Goal: Find contact information: Find contact information

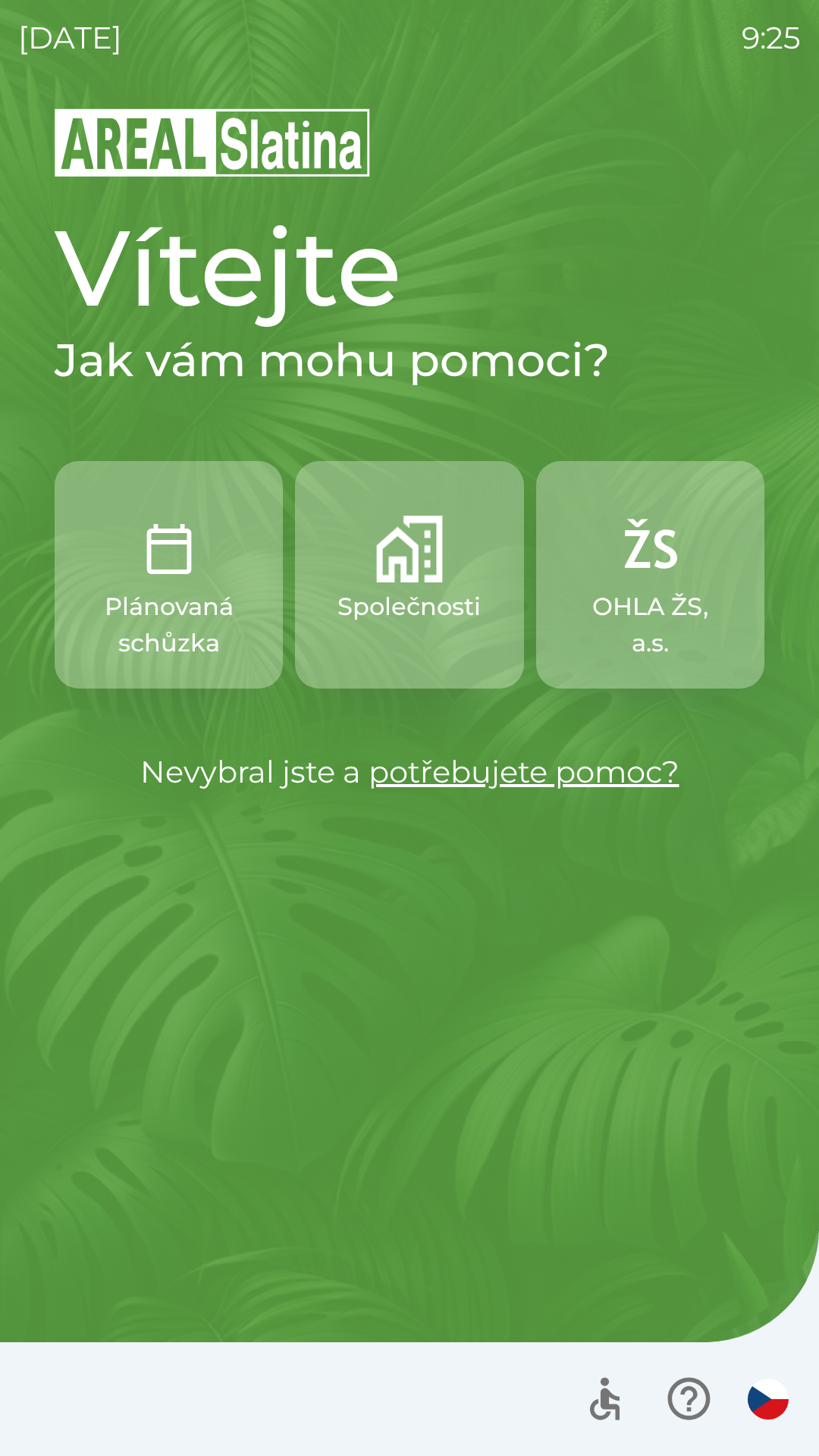
click at [677, 583] on button "OHLA ŽS, a.s." at bounding box center [650, 574] width 228 height 227
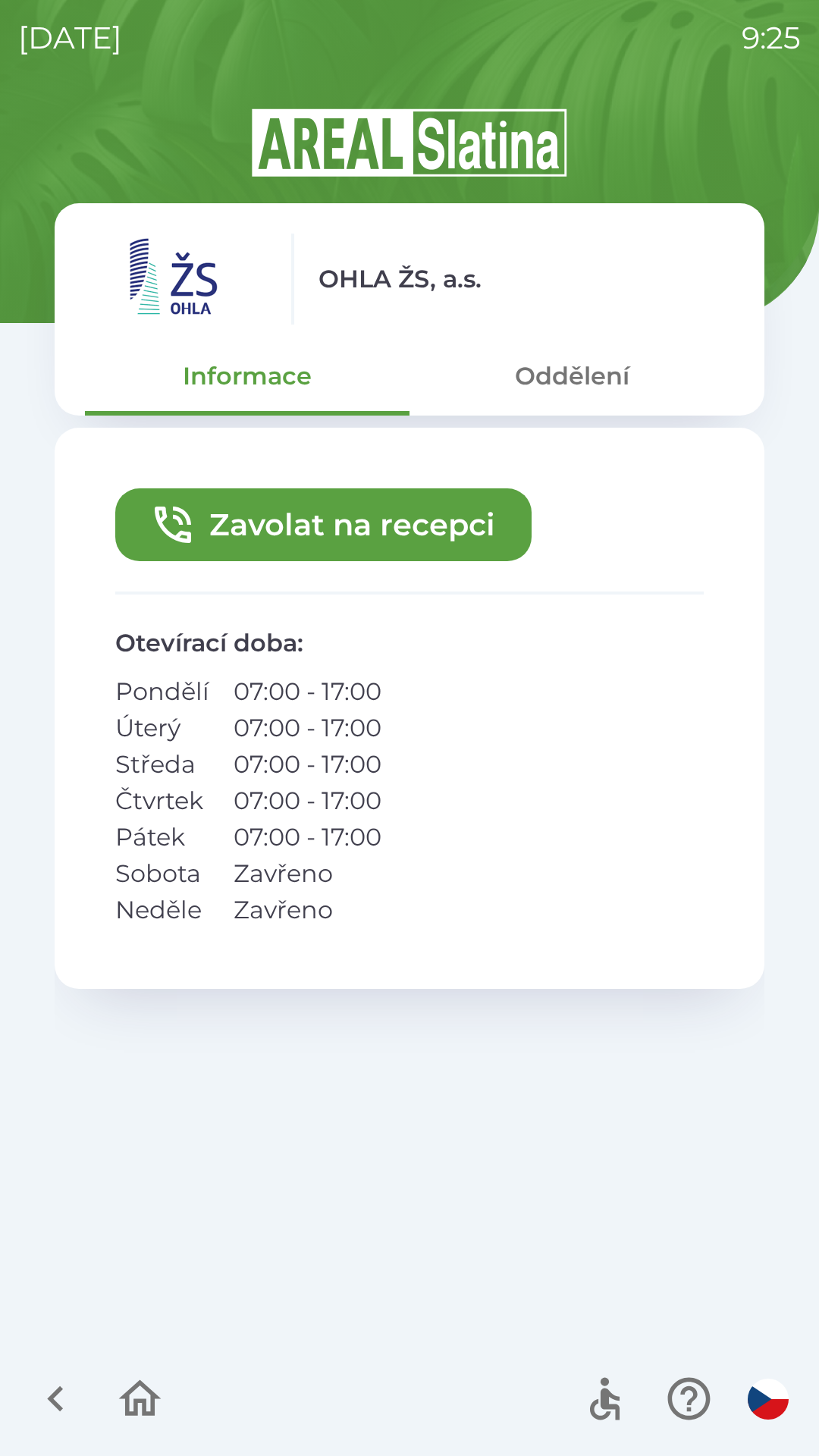
click at [429, 514] on button "Zavolat na recepci" at bounding box center [323, 524] width 416 height 73
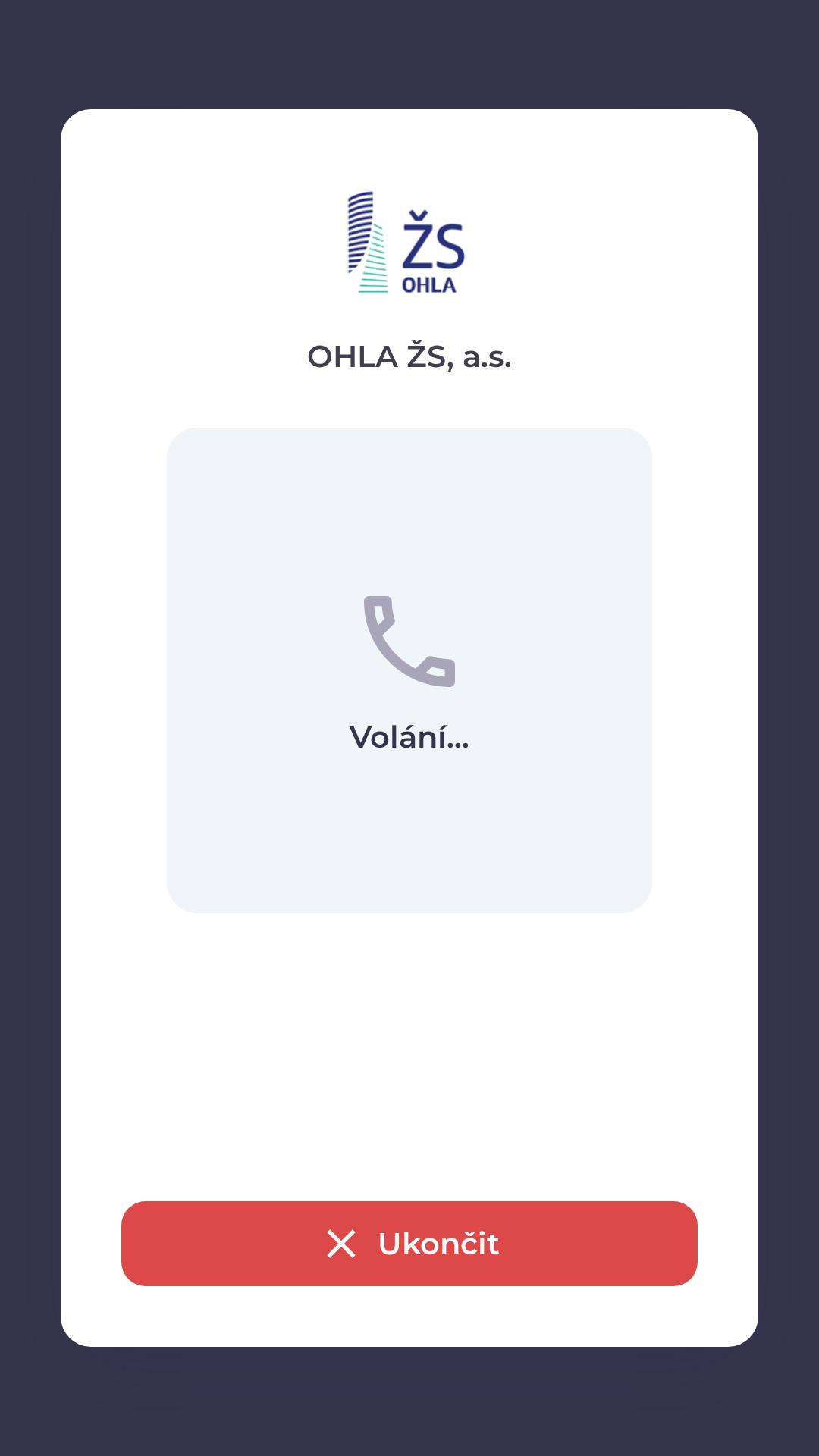
click at [475, 1233] on button "Ukončit" at bounding box center [409, 1244] width 576 height 85
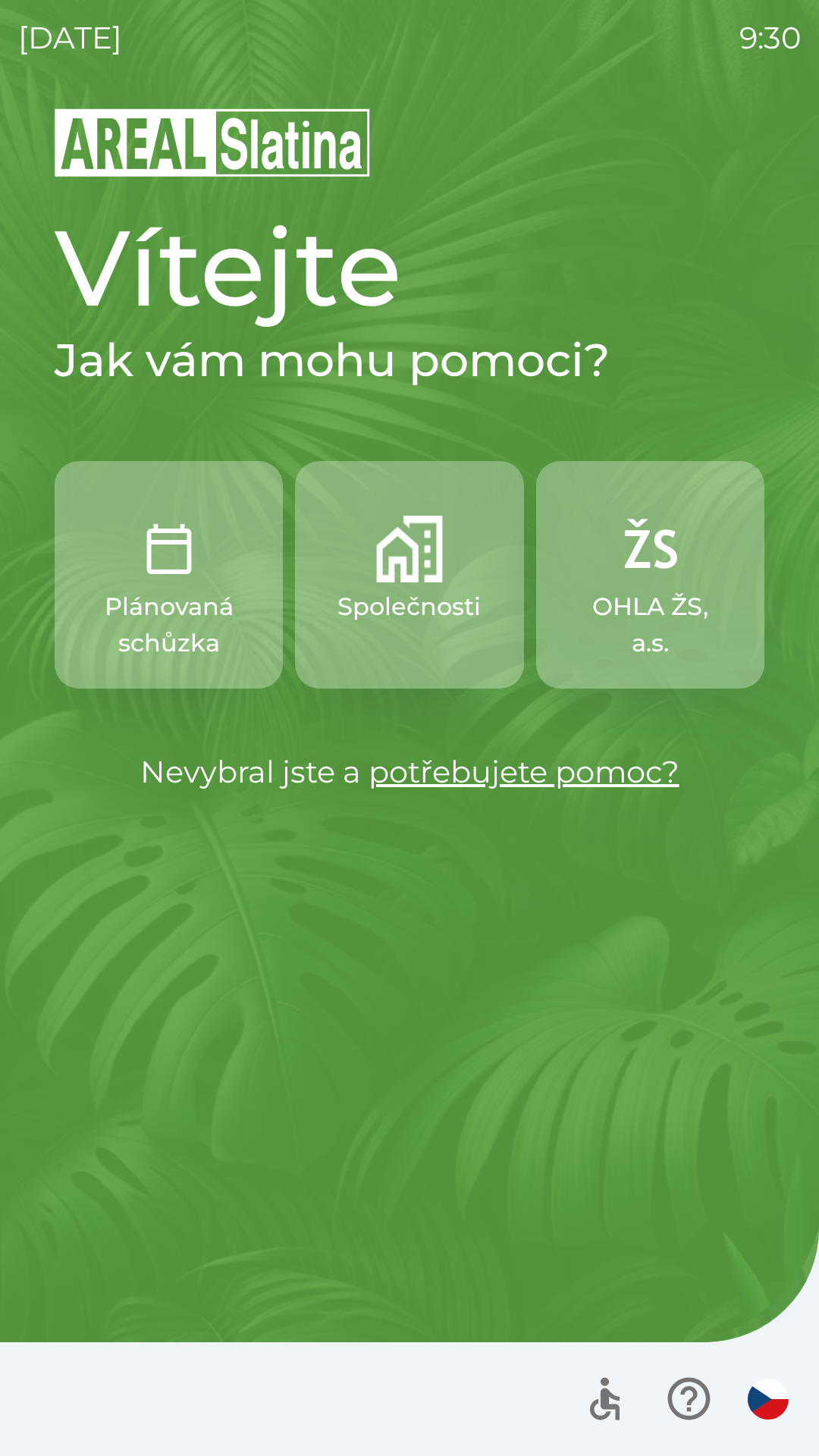
click at [385, 586] on button "Společnosti" at bounding box center [408, 574] width 228 height 227
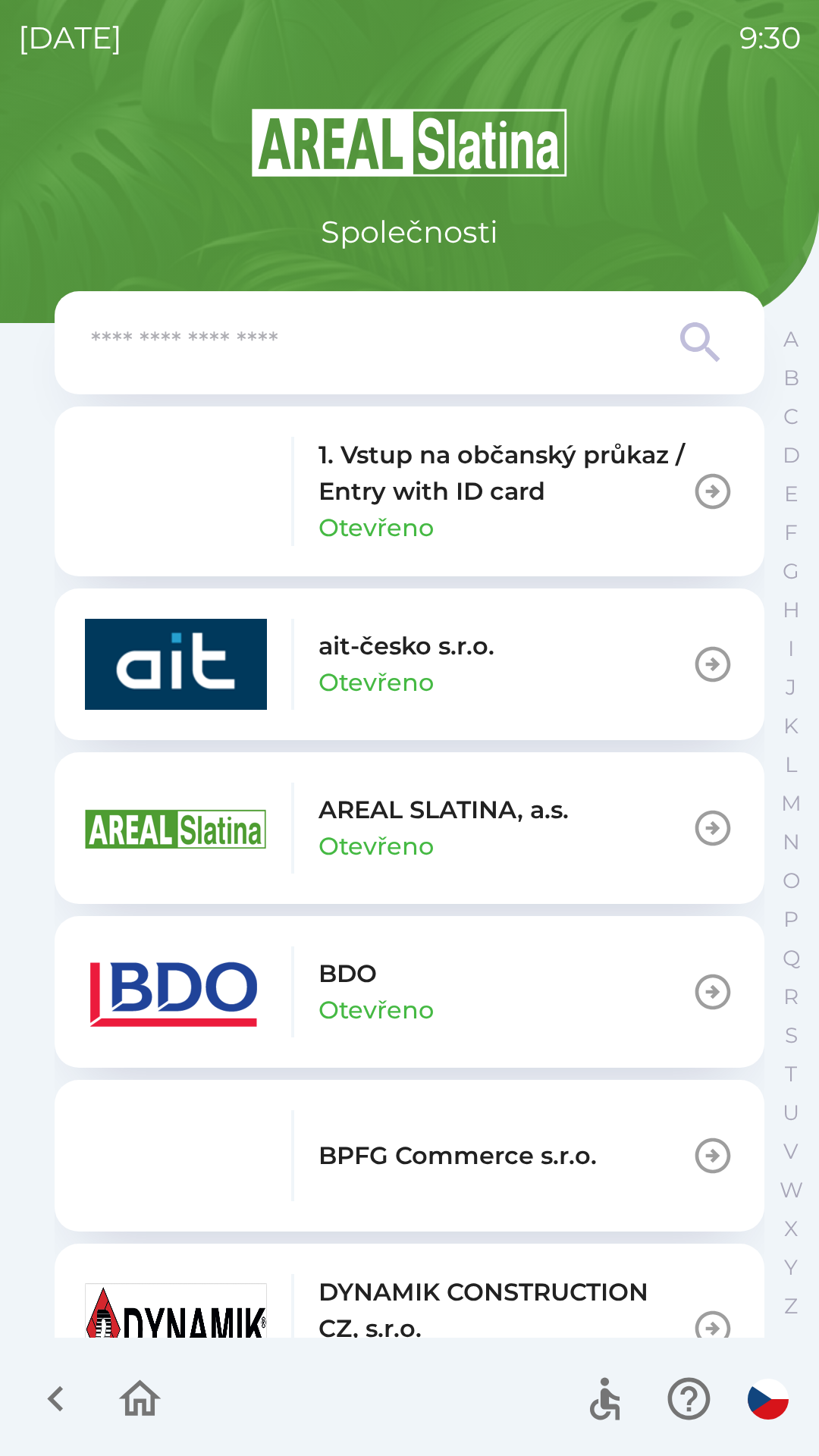
click at [371, 831] on p "Otevřeno" at bounding box center [376, 846] width 115 height 36
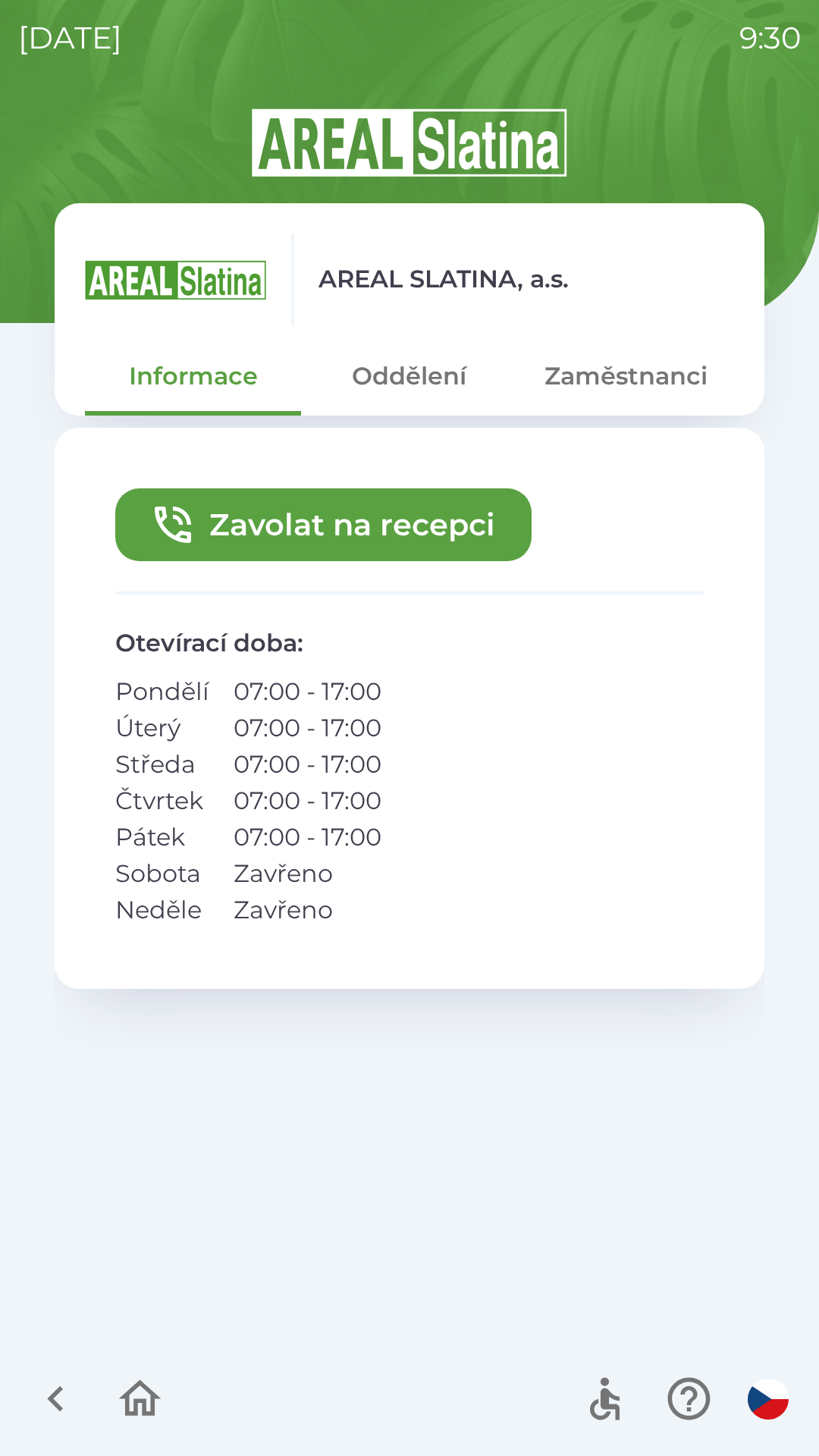
click at [307, 527] on button "Zavolat na recepci" at bounding box center [323, 524] width 416 height 73
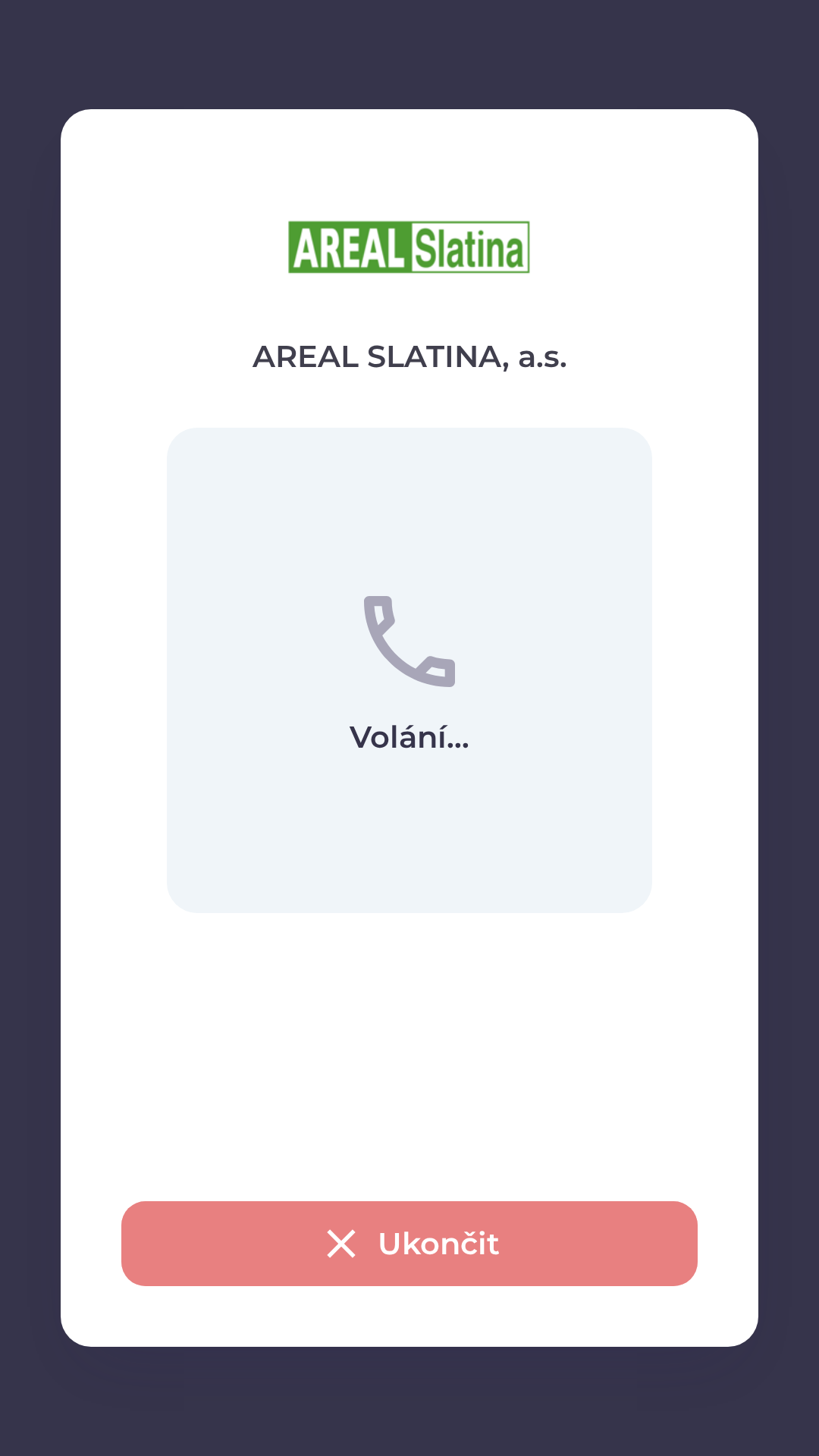
click at [412, 1254] on button "Ukončit" at bounding box center [409, 1244] width 576 height 85
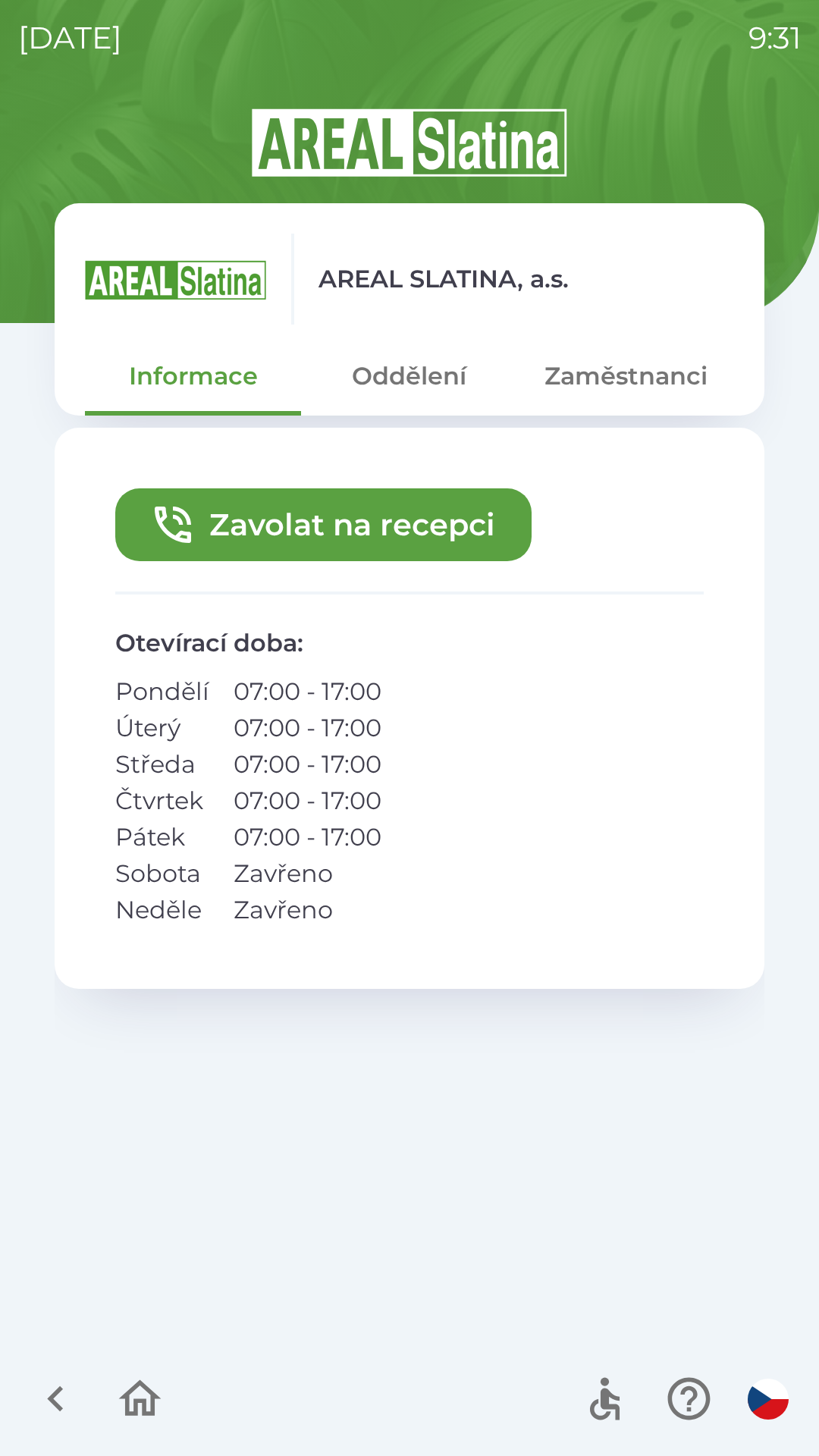
click at [125, 1402] on icon "button" at bounding box center [139, 1398] width 51 height 51
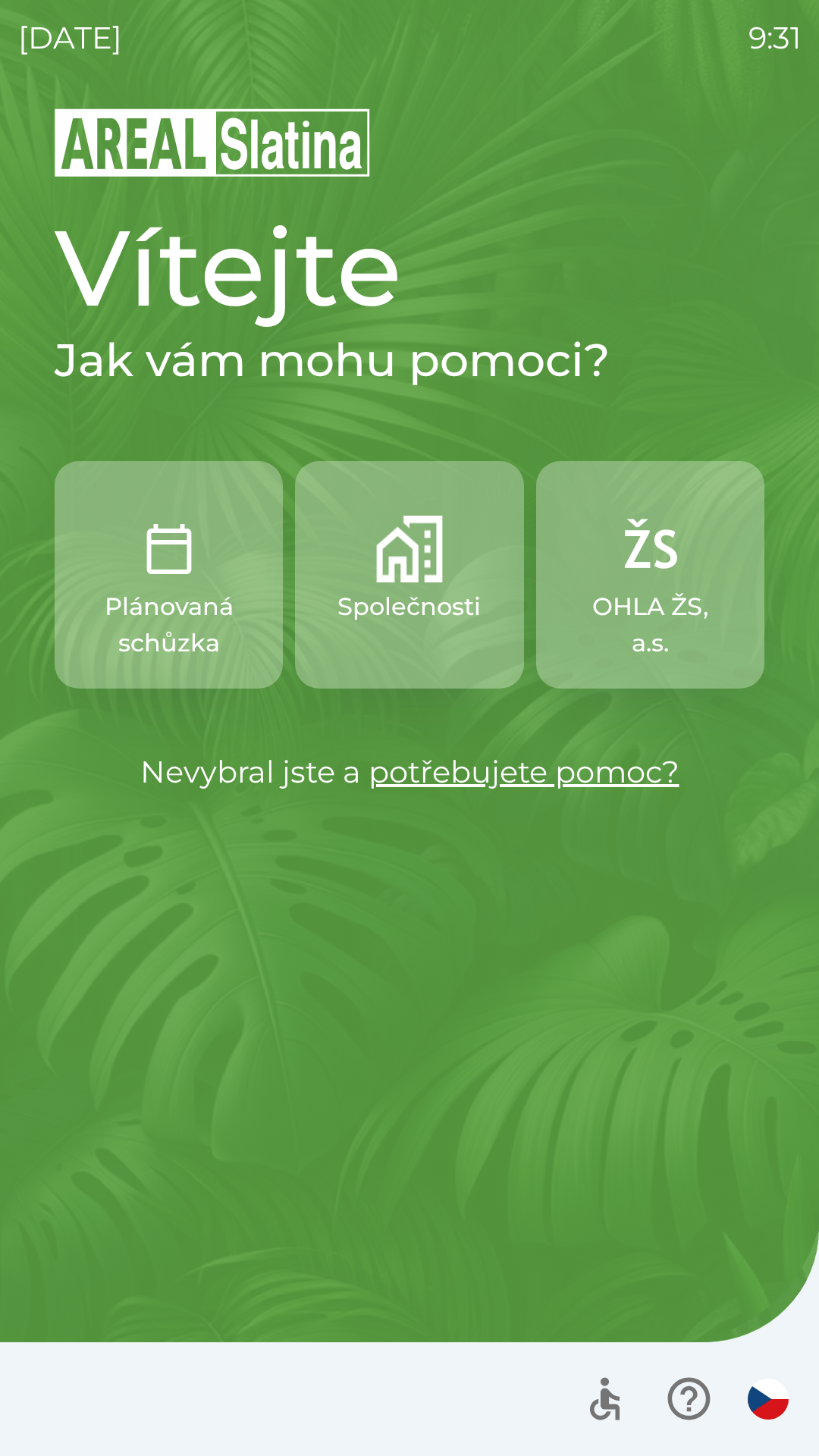
click at [671, 588] on p "OHLA ŽS, a.s." at bounding box center [650, 624] width 155 height 73
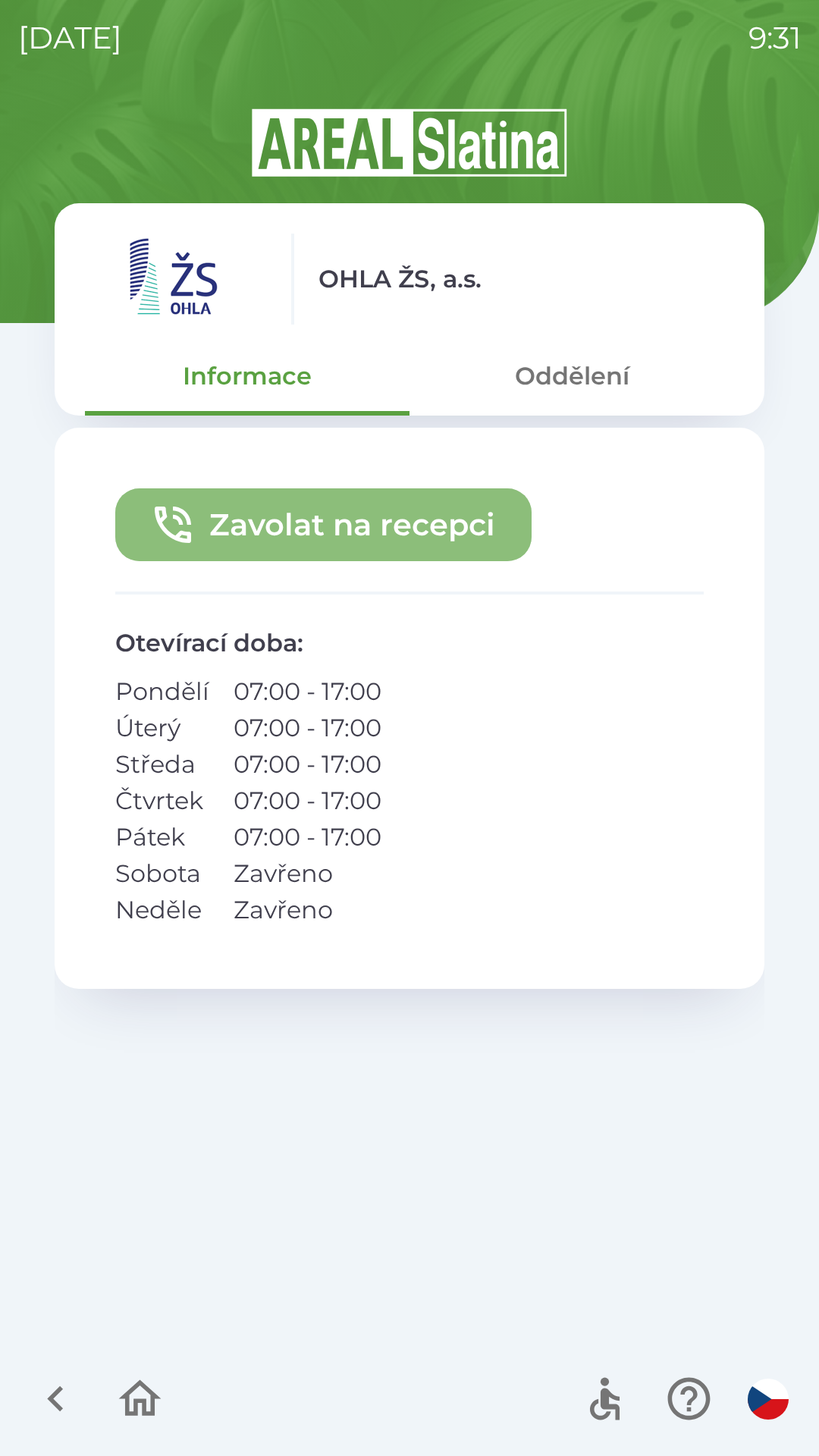
click at [352, 523] on button "Zavolat na recepci" at bounding box center [323, 524] width 416 height 73
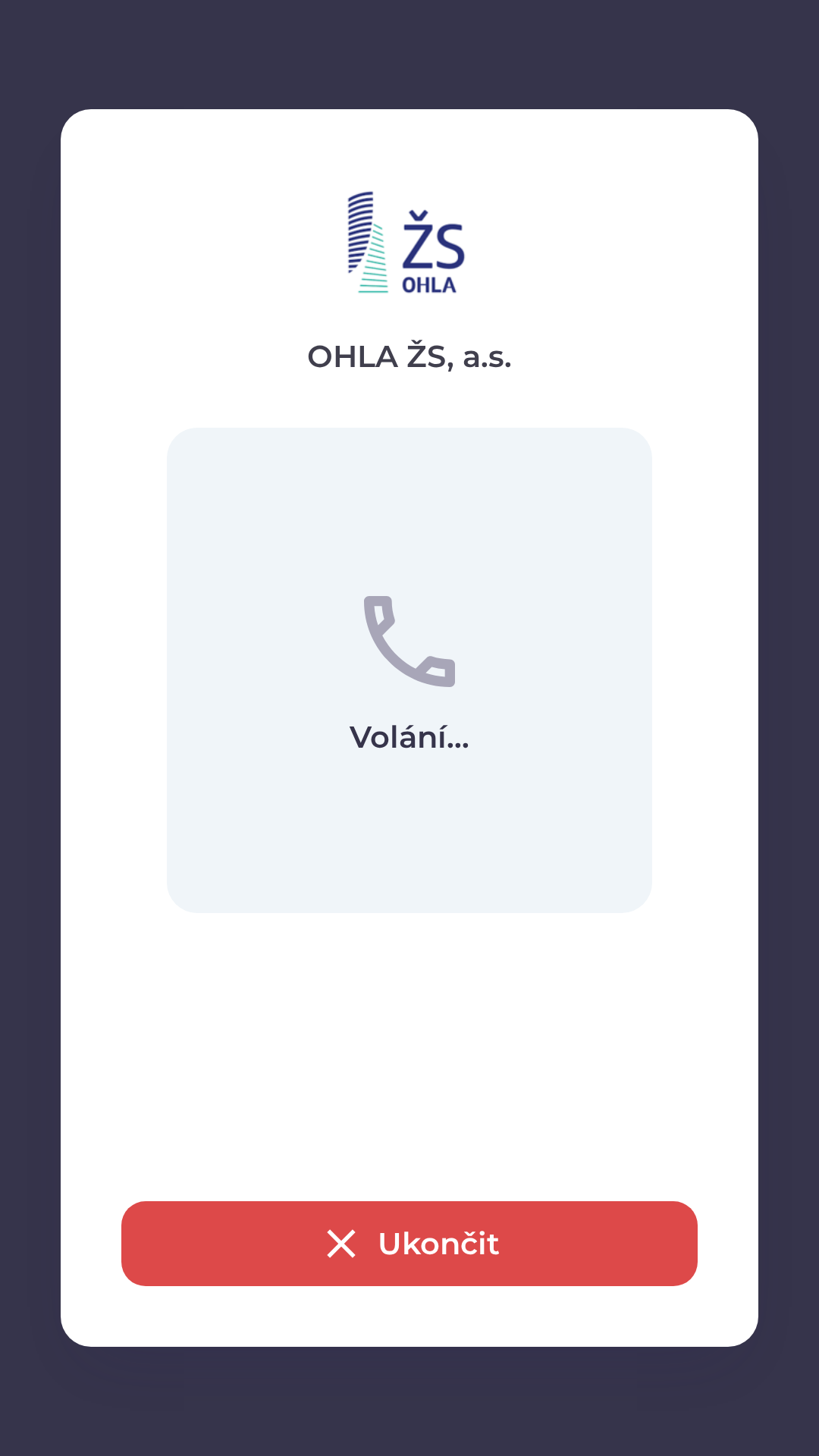
click at [384, 1238] on button "Ukončit" at bounding box center [409, 1244] width 576 height 85
